Goal: Task Accomplishment & Management: Use online tool/utility

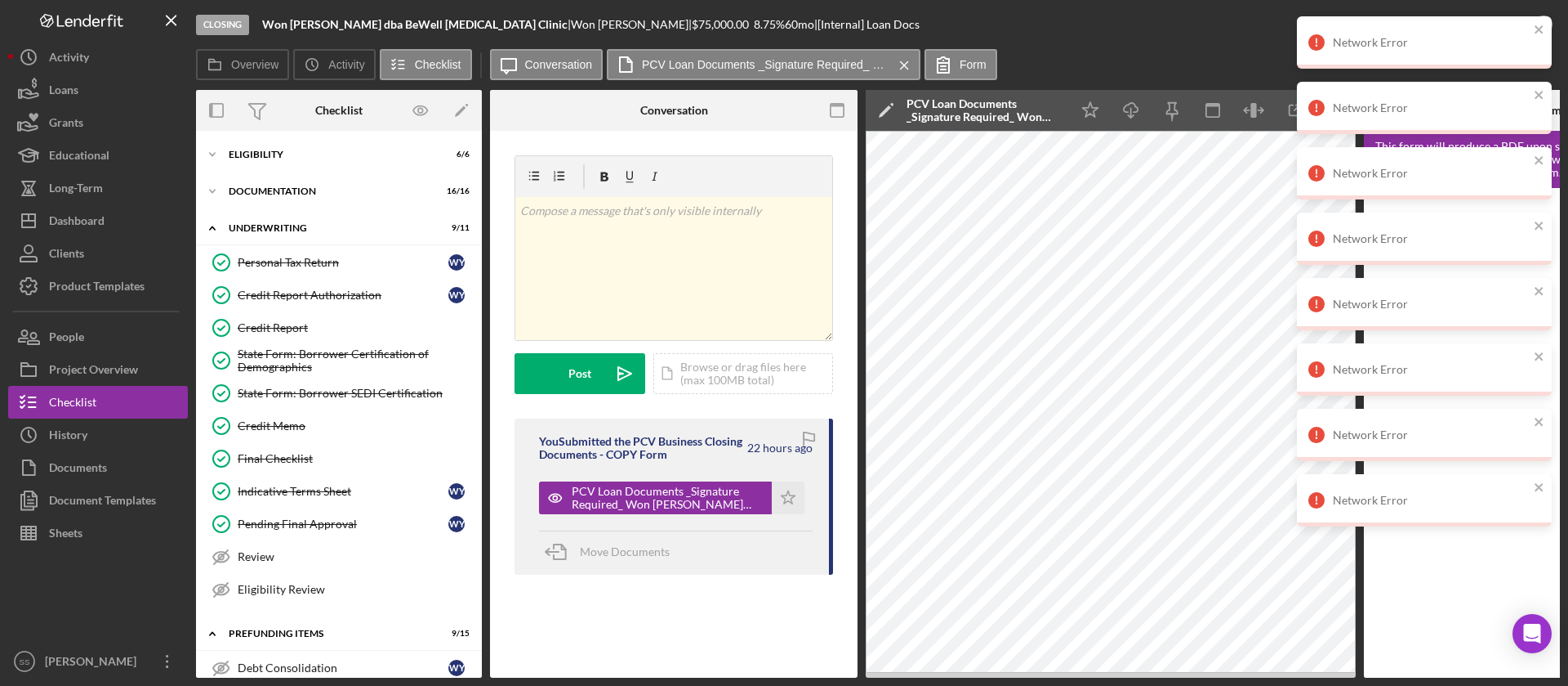
scroll to position [39, 0]
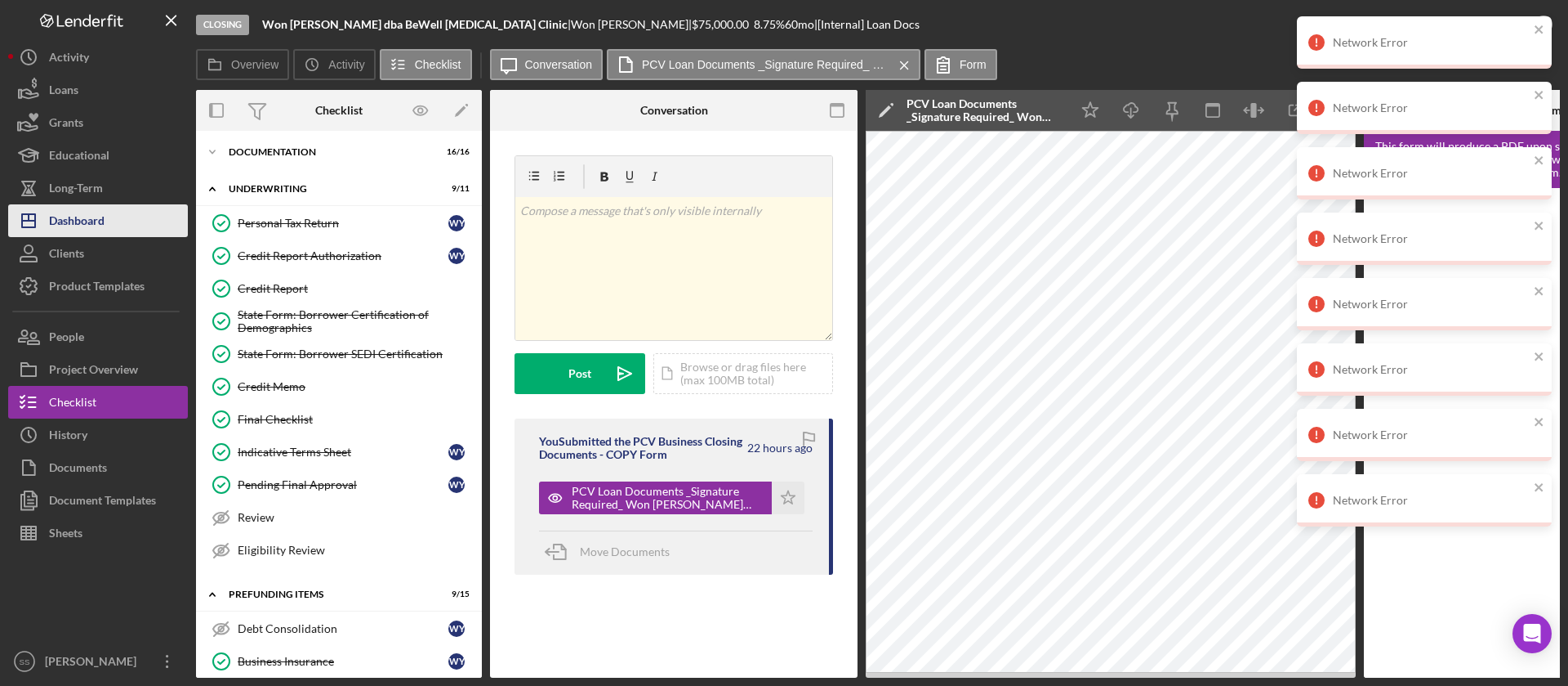
click at [90, 214] on div "Dashboard" at bounding box center [77, 223] width 55 height 37
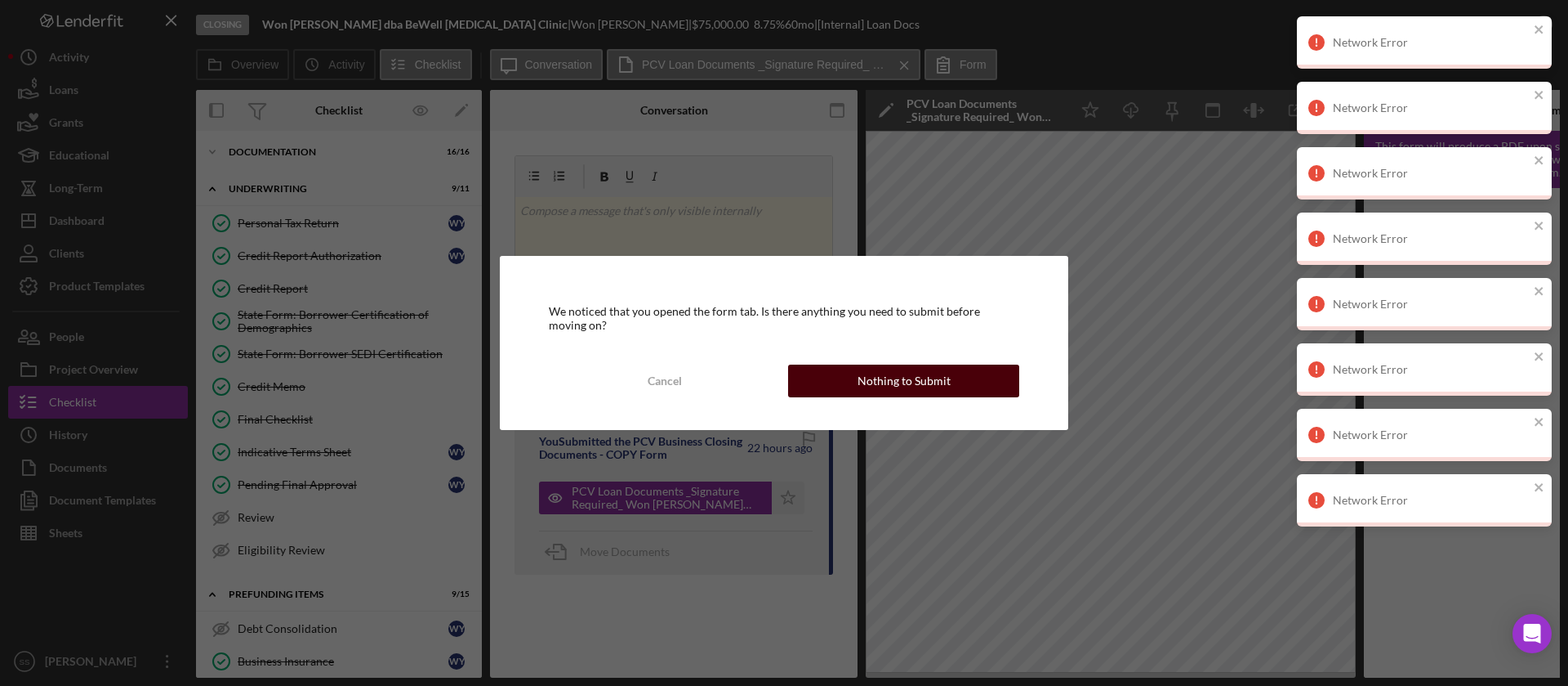
click at [846, 373] on button "Nothing to Submit" at bounding box center [904, 380] width 231 height 33
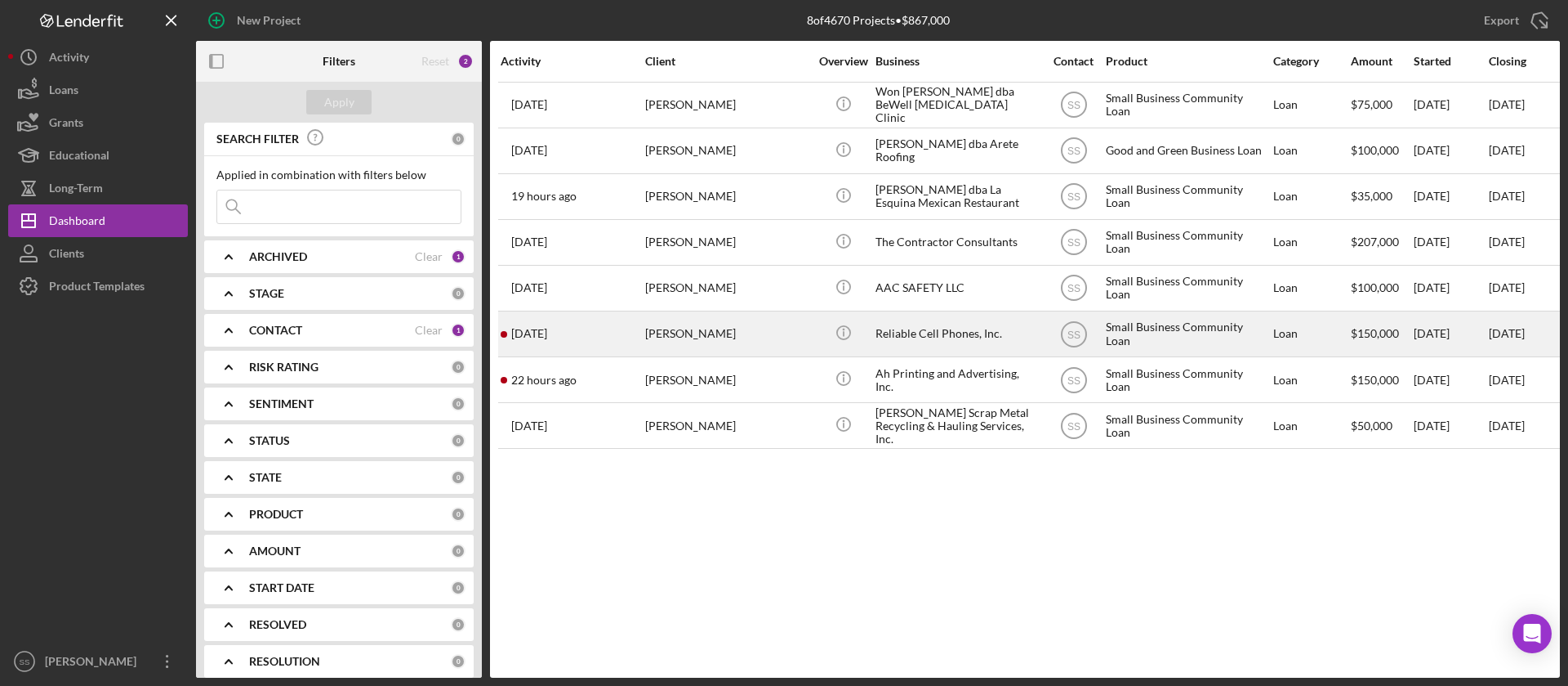
click at [702, 337] on div "[PERSON_NAME]" at bounding box center [727, 334] width 163 height 44
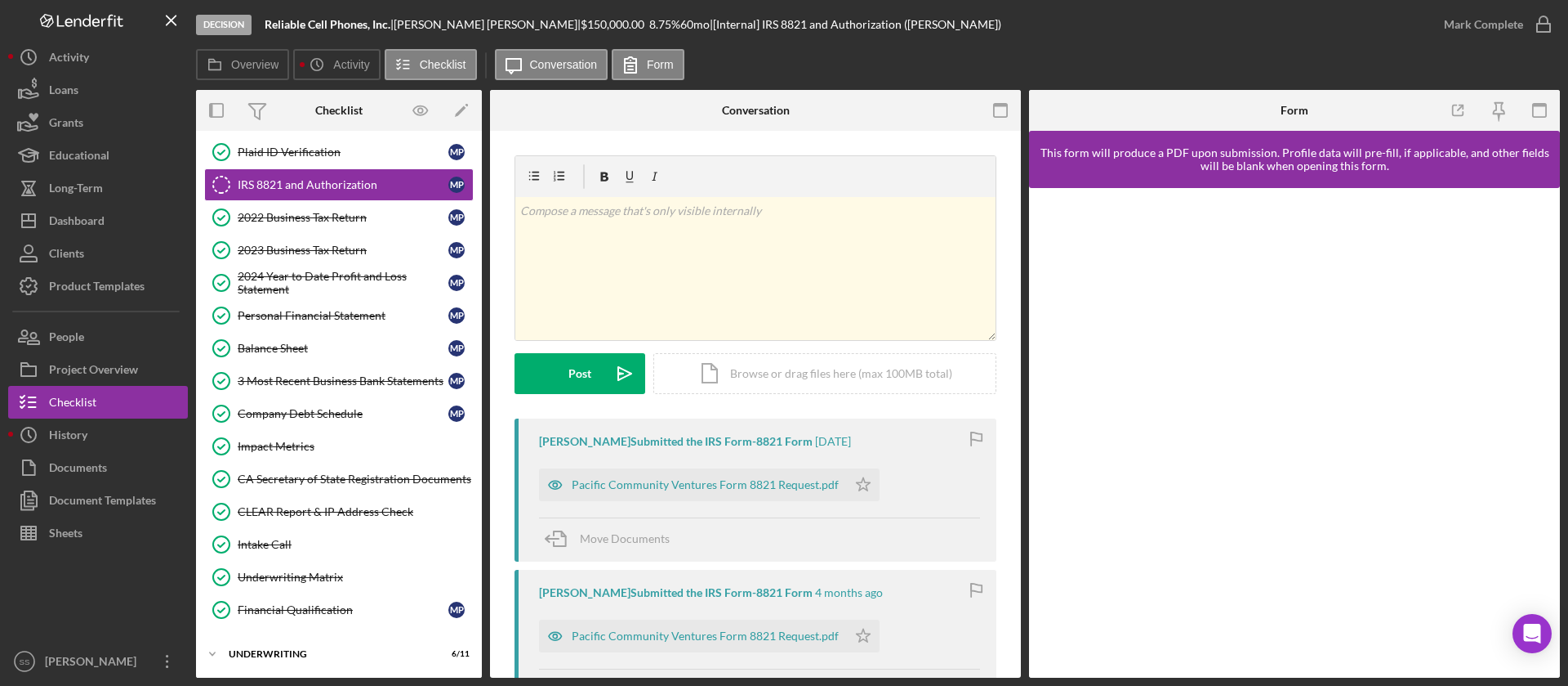
scroll to position [145, 0]
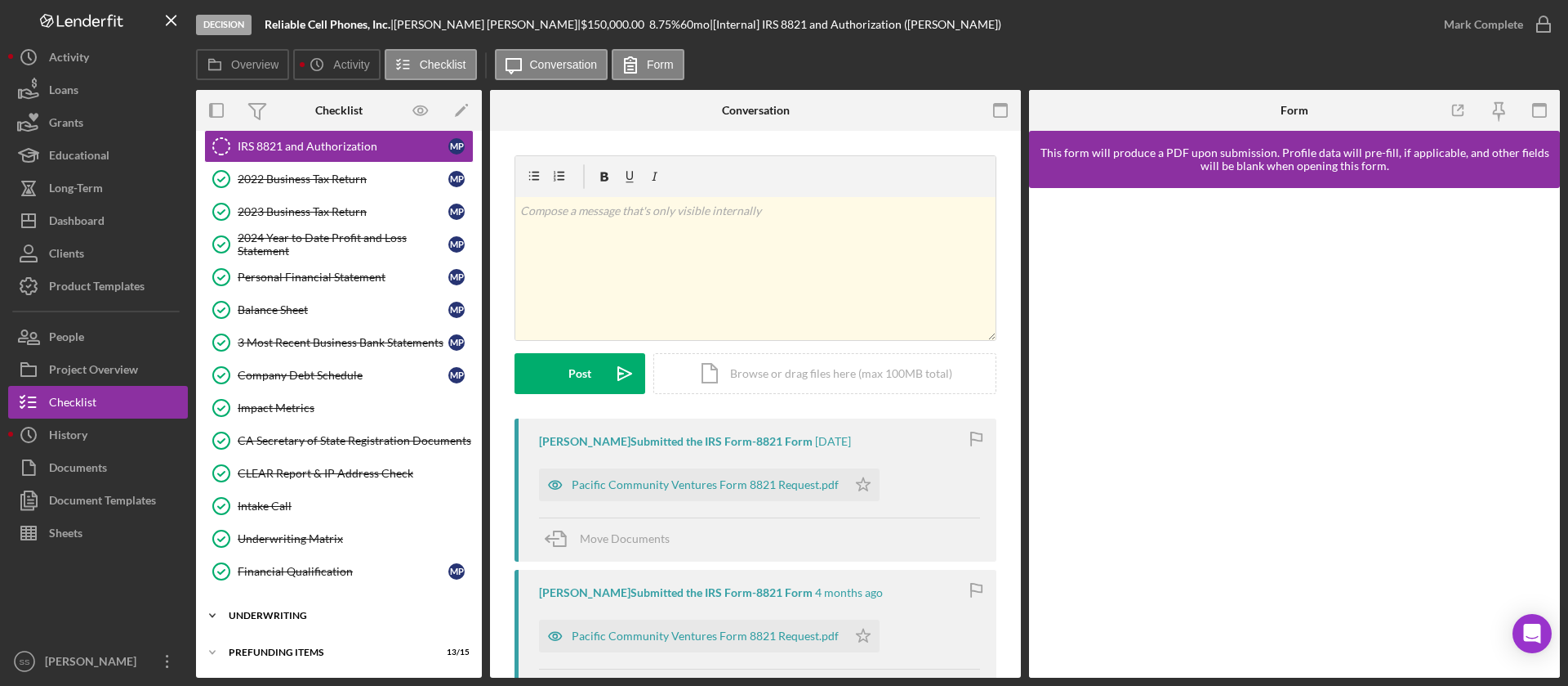
click at [307, 611] on div "Underwriting" at bounding box center [345, 616] width 233 height 10
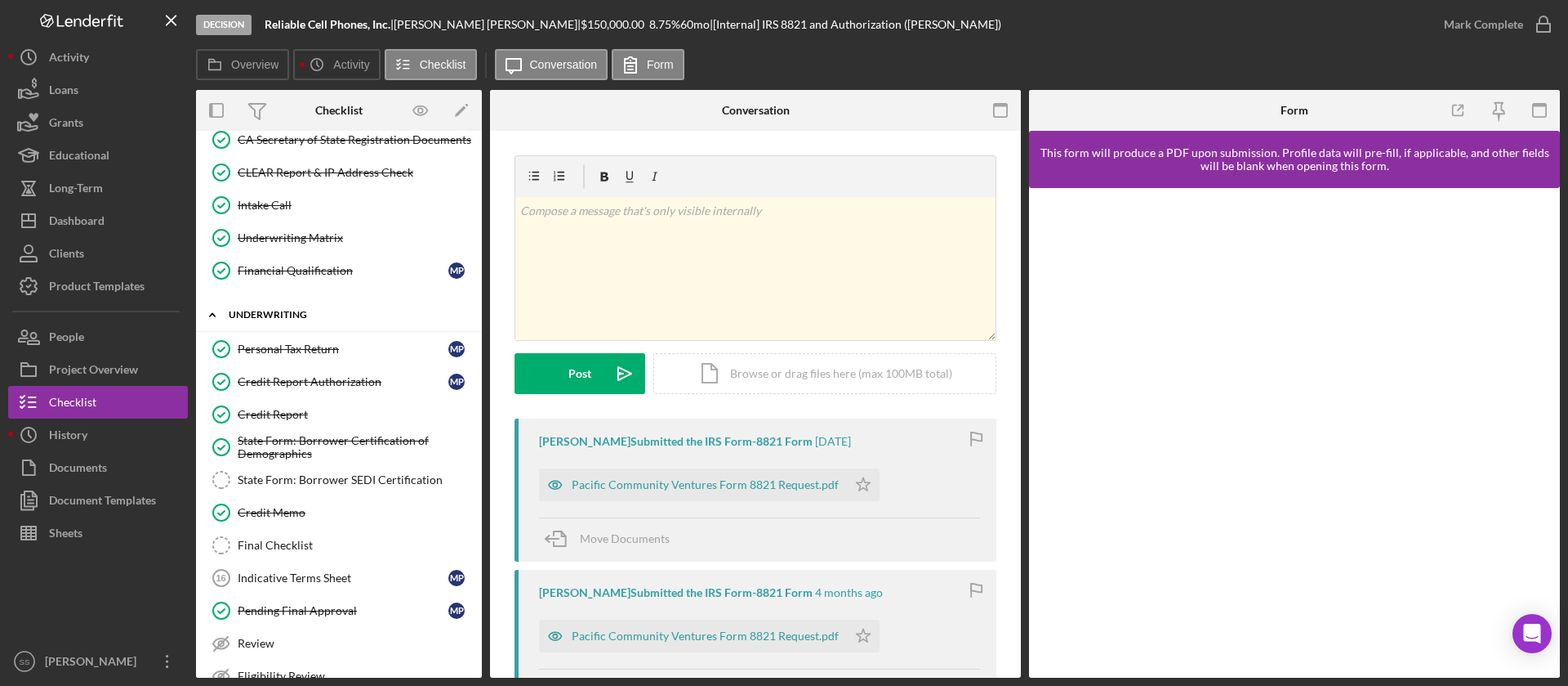
scroll to position [513, 0]
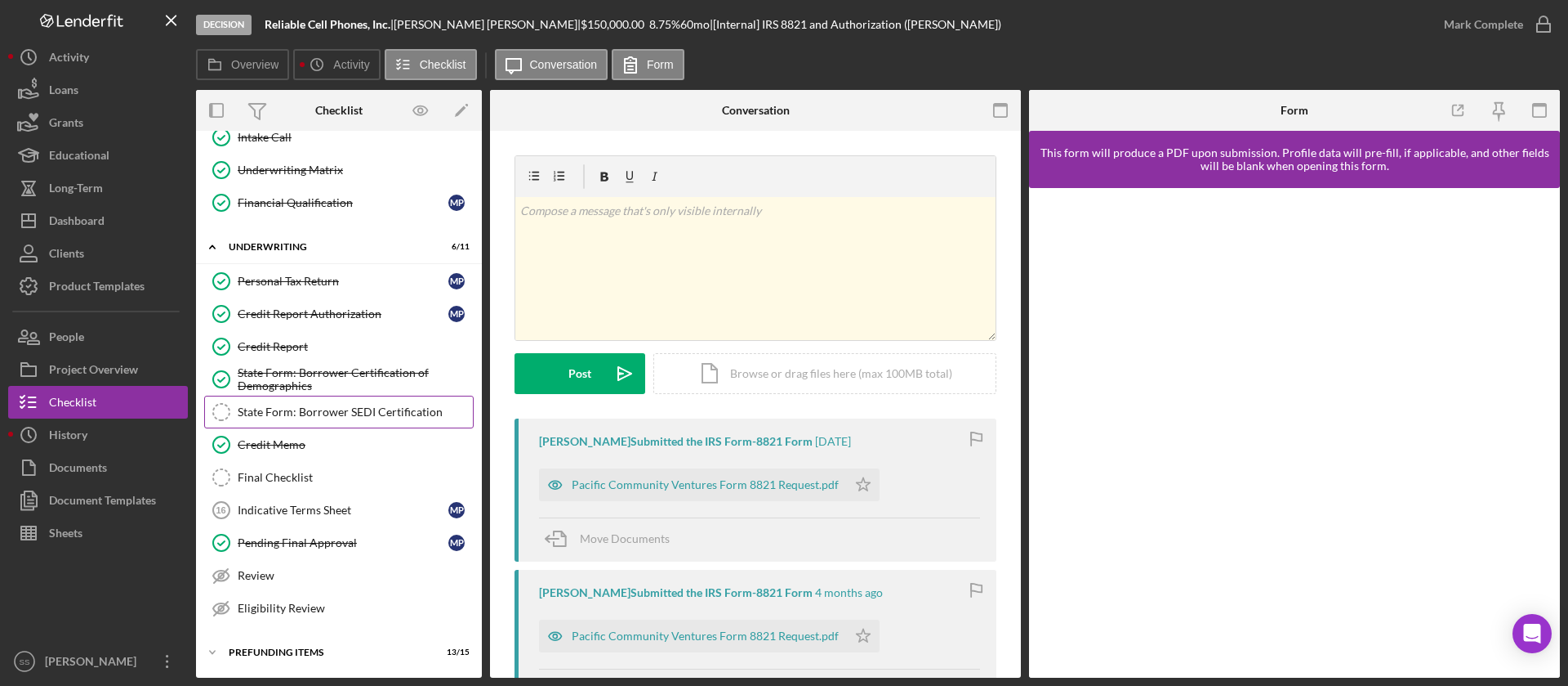
click at [309, 414] on div "State Form: Borrower SEDI Certification" at bounding box center [355, 412] width 235 height 13
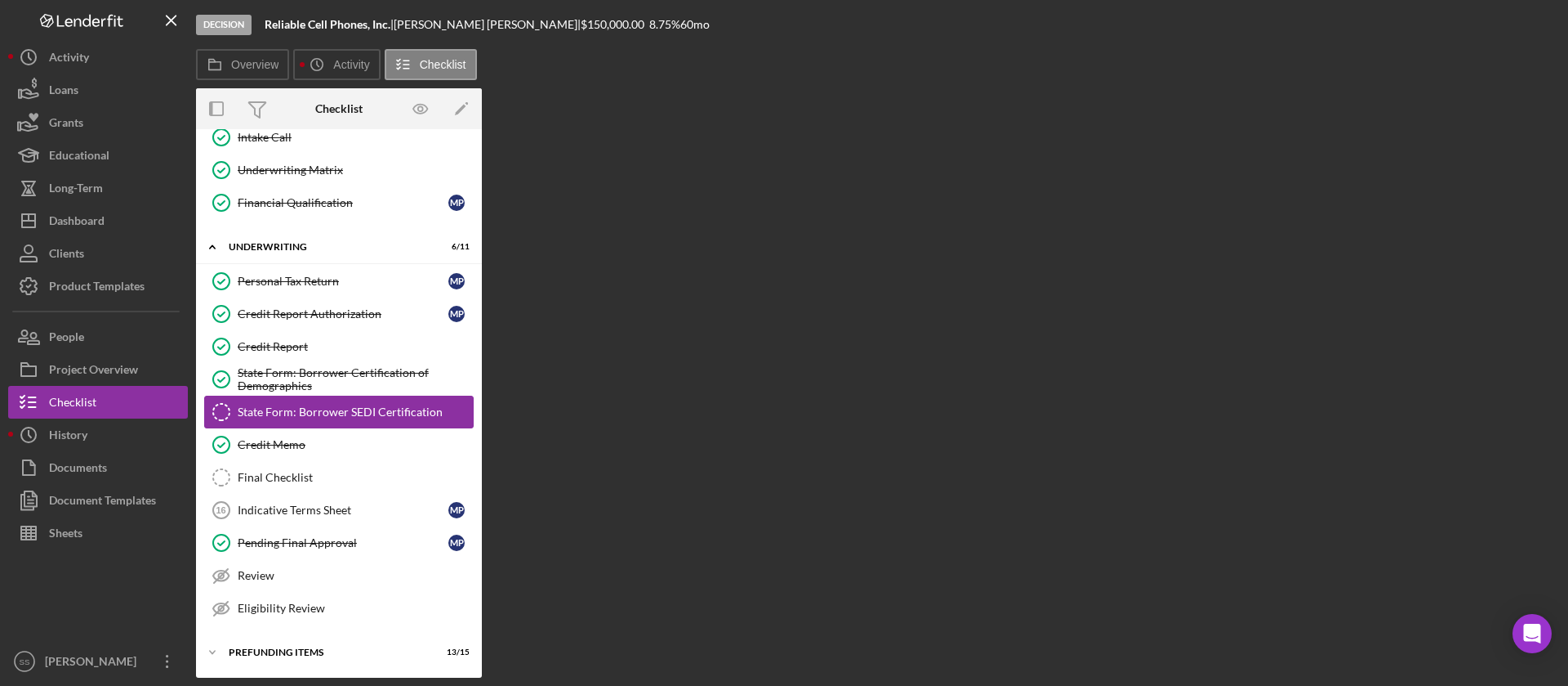
scroll to position [513, 0]
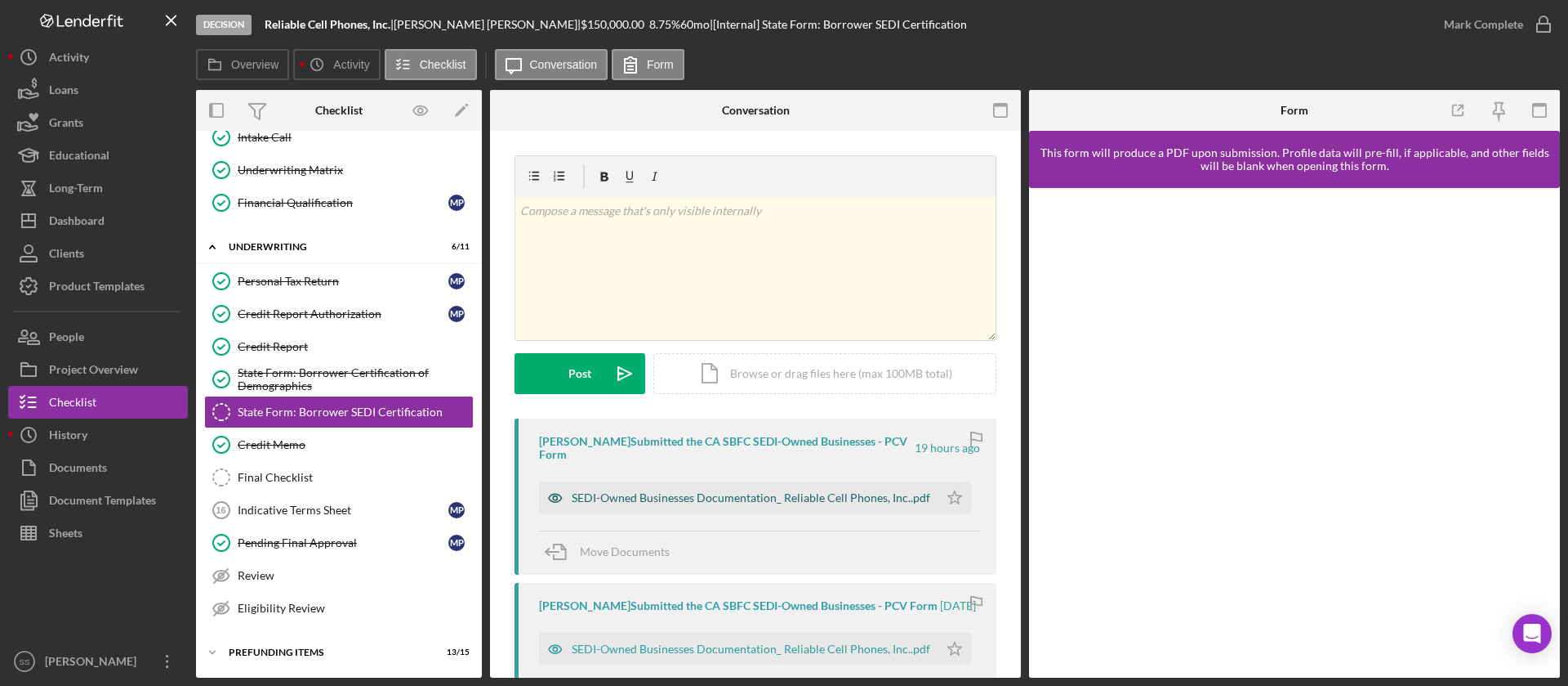
click at [811, 497] on div "SEDI-Owned Businesses Documentation_ Reliable Cell Phones, Inc..pdf" at bounding box center [751, 498] width 358 height 13
